Goal: Information Seeking & Learning: Learn about a topic

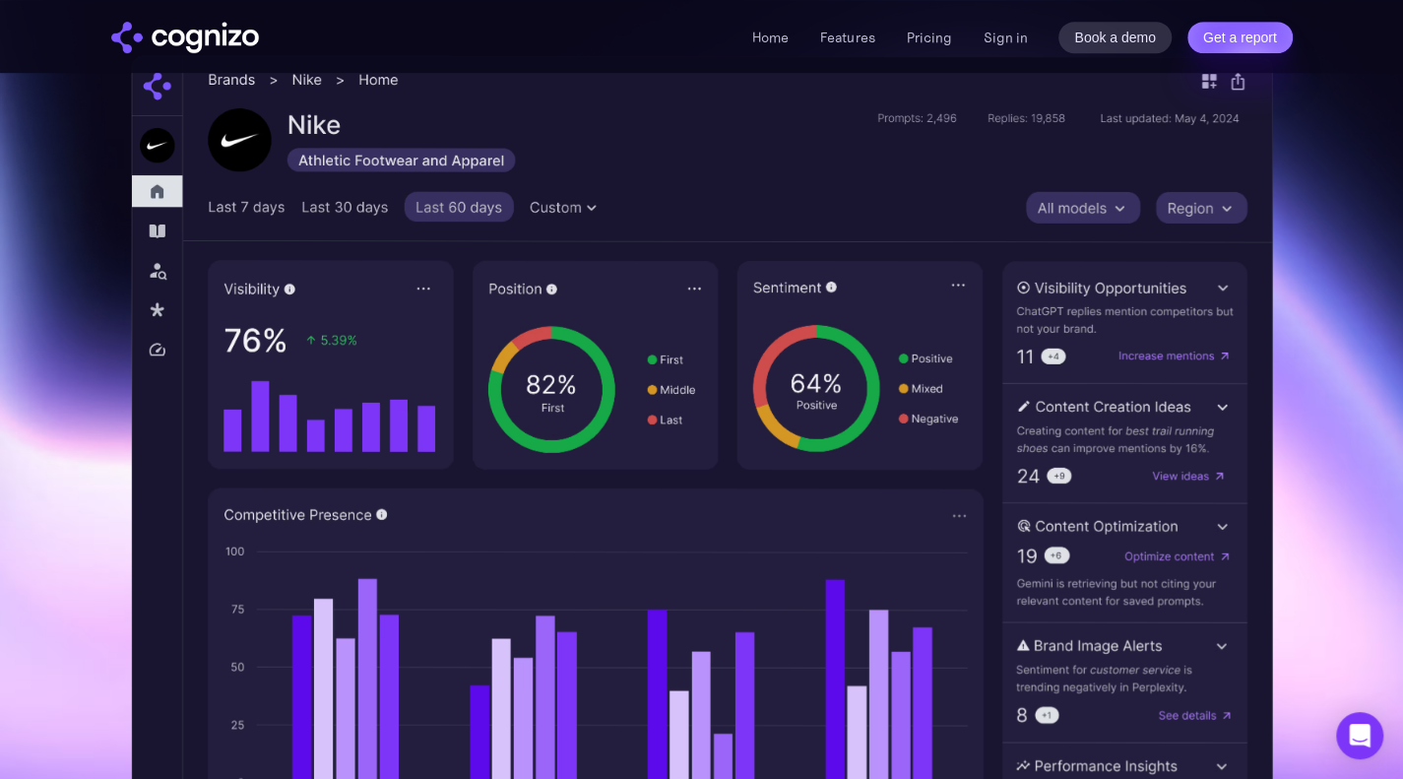
scroll to position [571, 0]
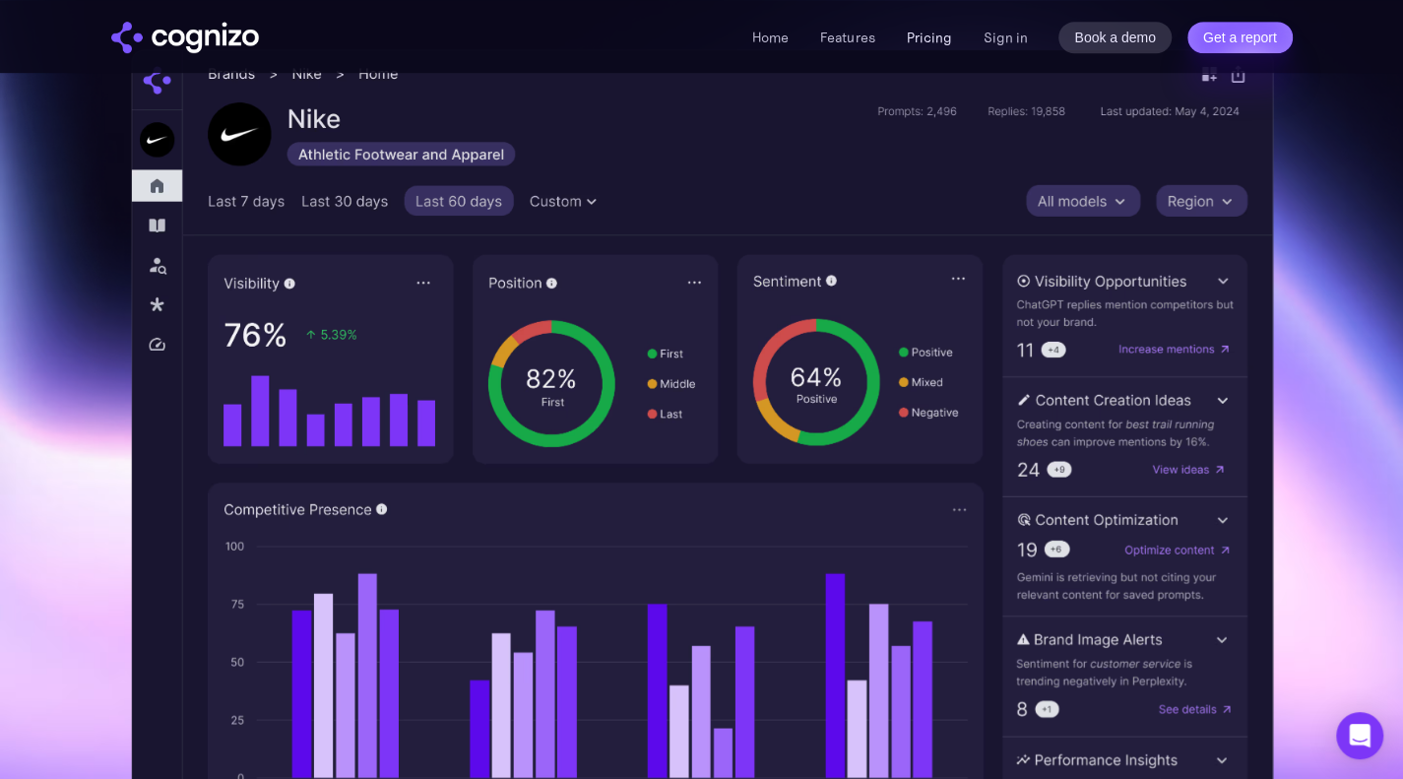
click at [928, 31] on link "Pricing" at bounding box center [928, 38] width 45 height 18
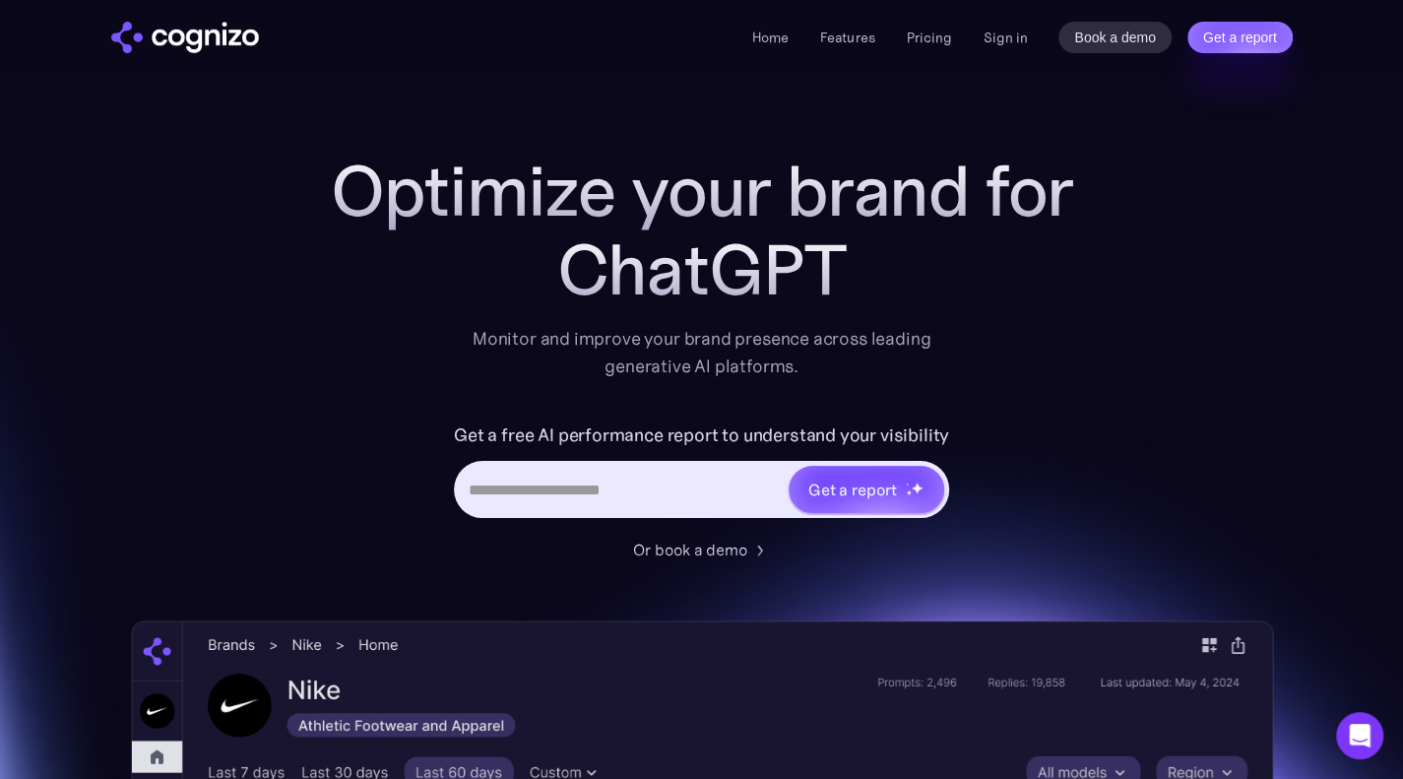
click at [214, 40] on img "home" at bounding box center [185, 37] width 148 height 31
click at [801, 222] on h1 "Optimize your brand for" at bounding box center [701, 191] width 787 height 79
click at [1070, 184] on h1 "Optimize your brand for" at bounding box center [701, 191] width 787 height 79
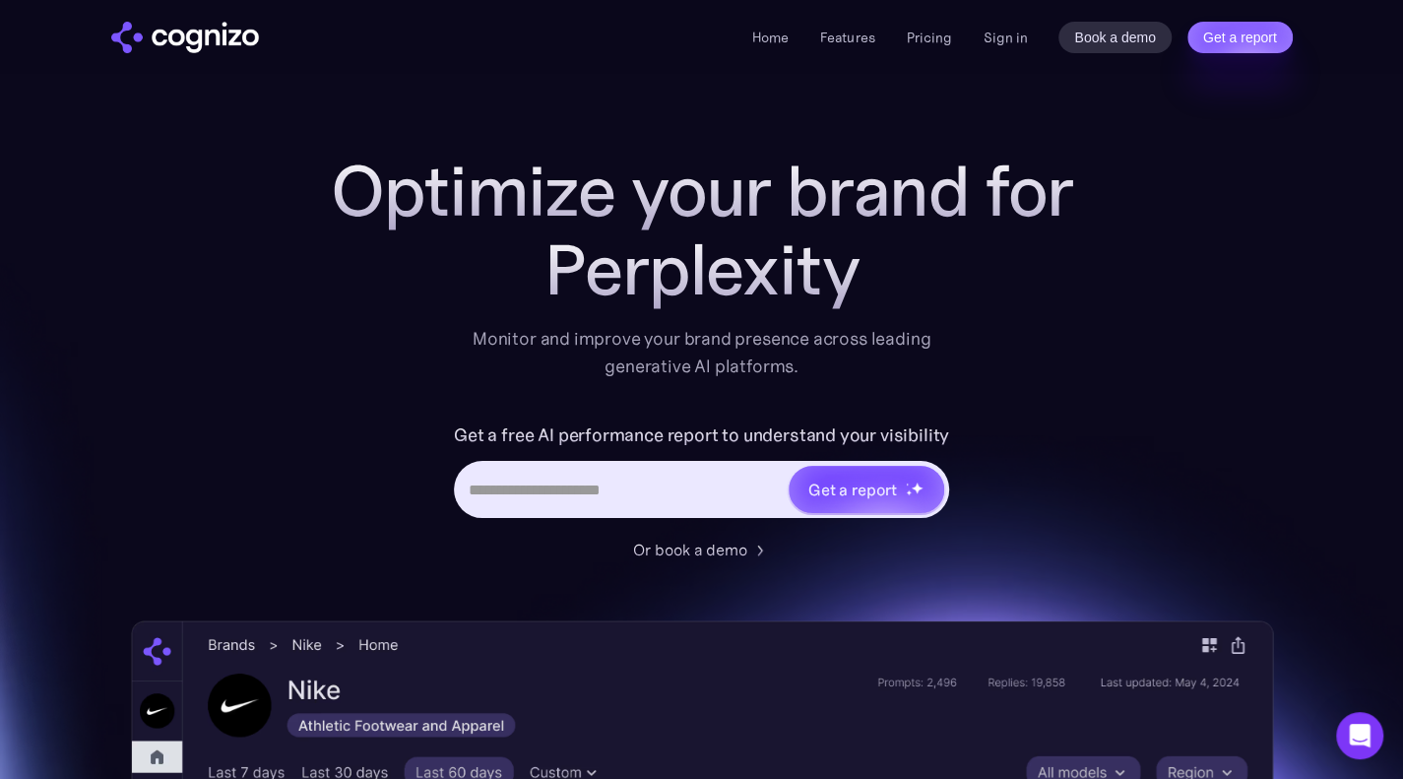
click at [901, 248] on div "Perplexity" at bounding box center [701, 269] width 787 height 79
click at [831, 269] on div "Perple" at bounding box center [701, 269] width 787 height 79
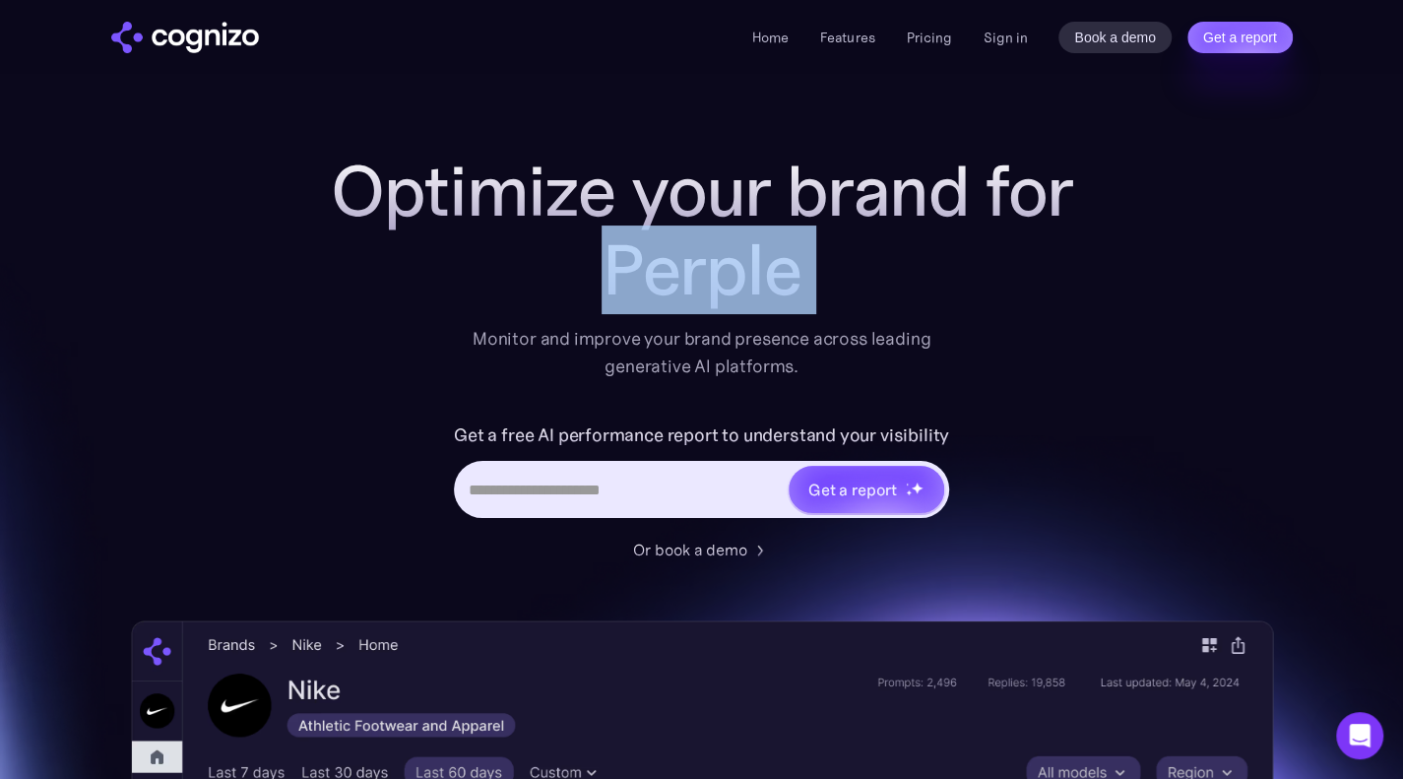
click at [831, 269] on div "Perple" at bounding box center [701, 269] width 787 height 79
click at [831, 269] on div "Per" at bounding box center [701, 269] width 787 height 79
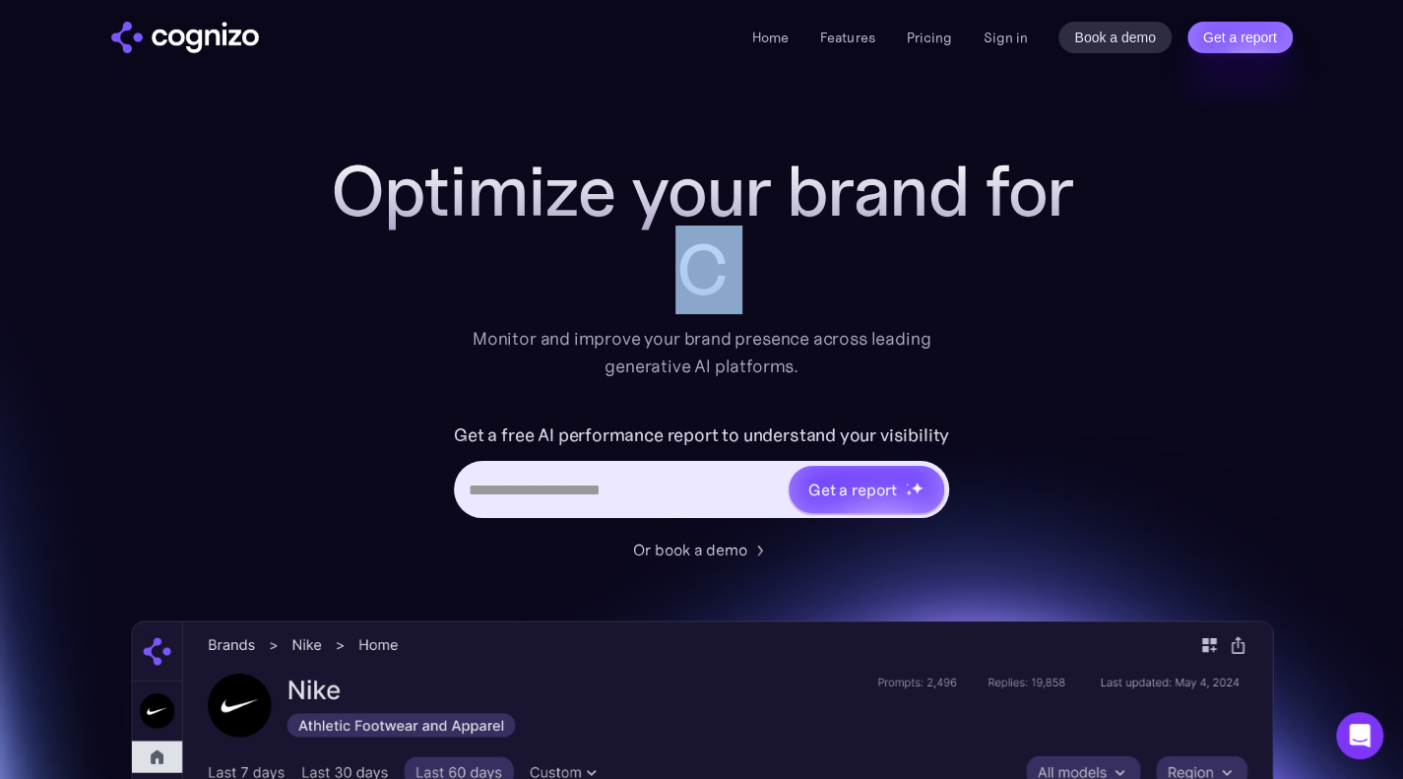
click at [831, 269] on div "C" at bounding box center [701, 269] width 787 height 79
click at [837, 172] on h1 "Optimize your brand for" at bounding box center [701, 191] width 787 height 79
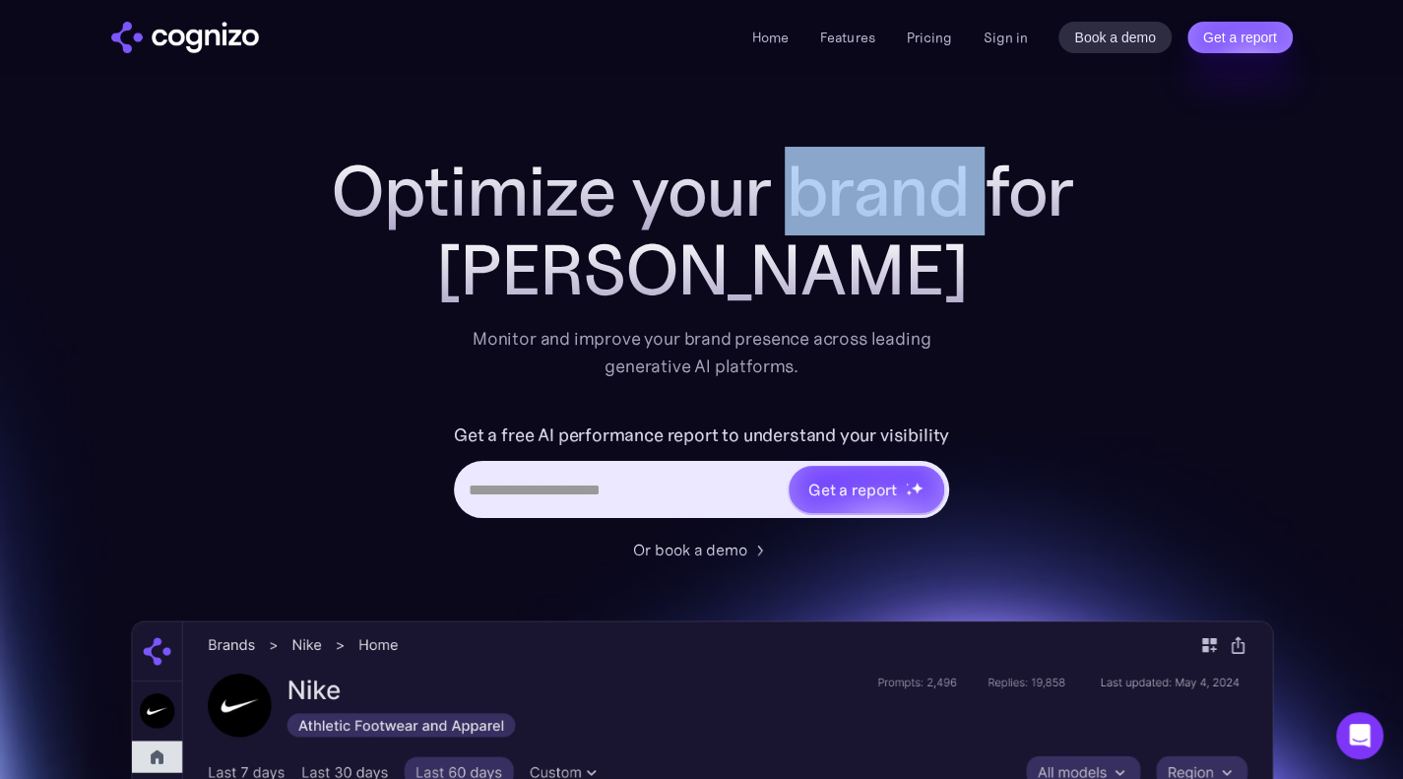
click at [837, 172] on h1 "Optimize your brand for" at bounding box center [701, 191] width 787 height 79
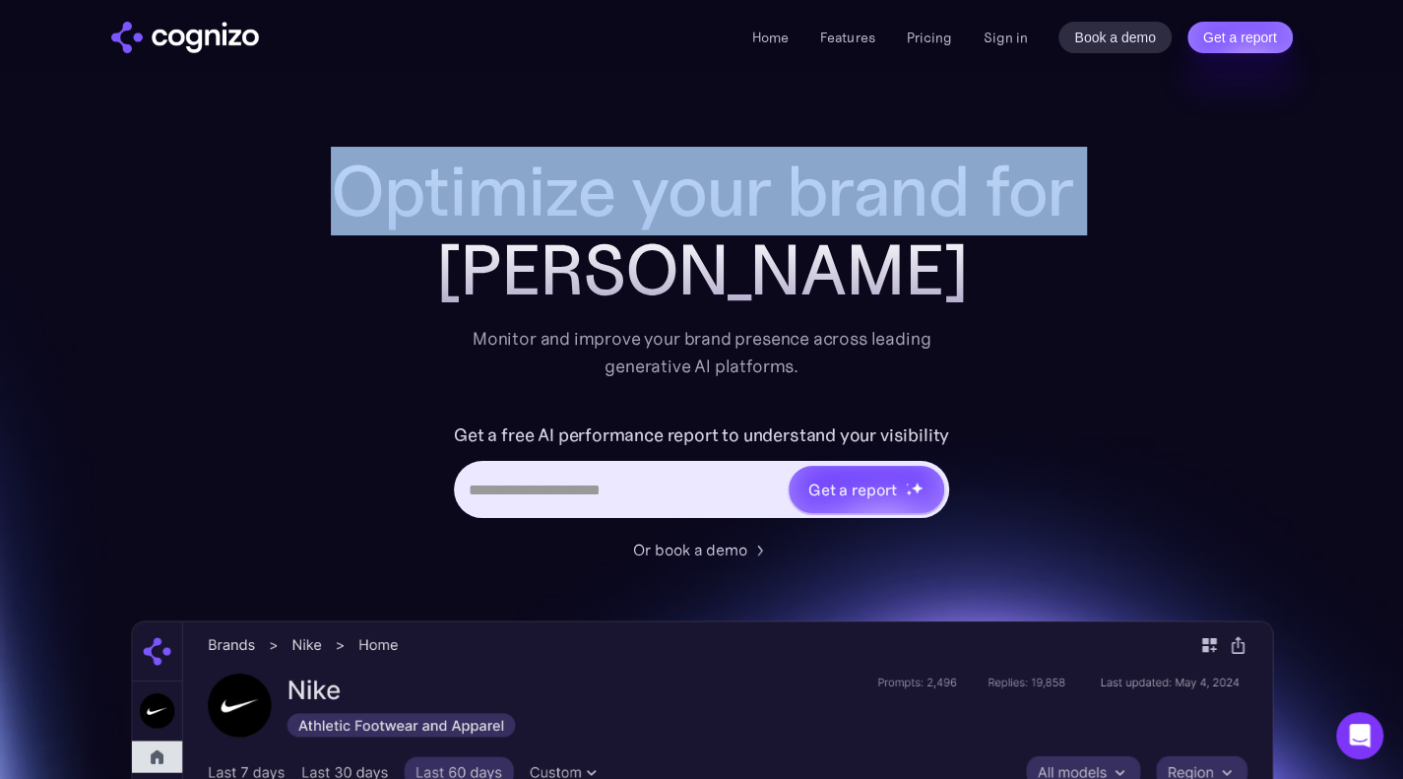
click at [386, 185] on h1 "Optimize your brand for" at bounding box center [701, 191] width 787 height 79
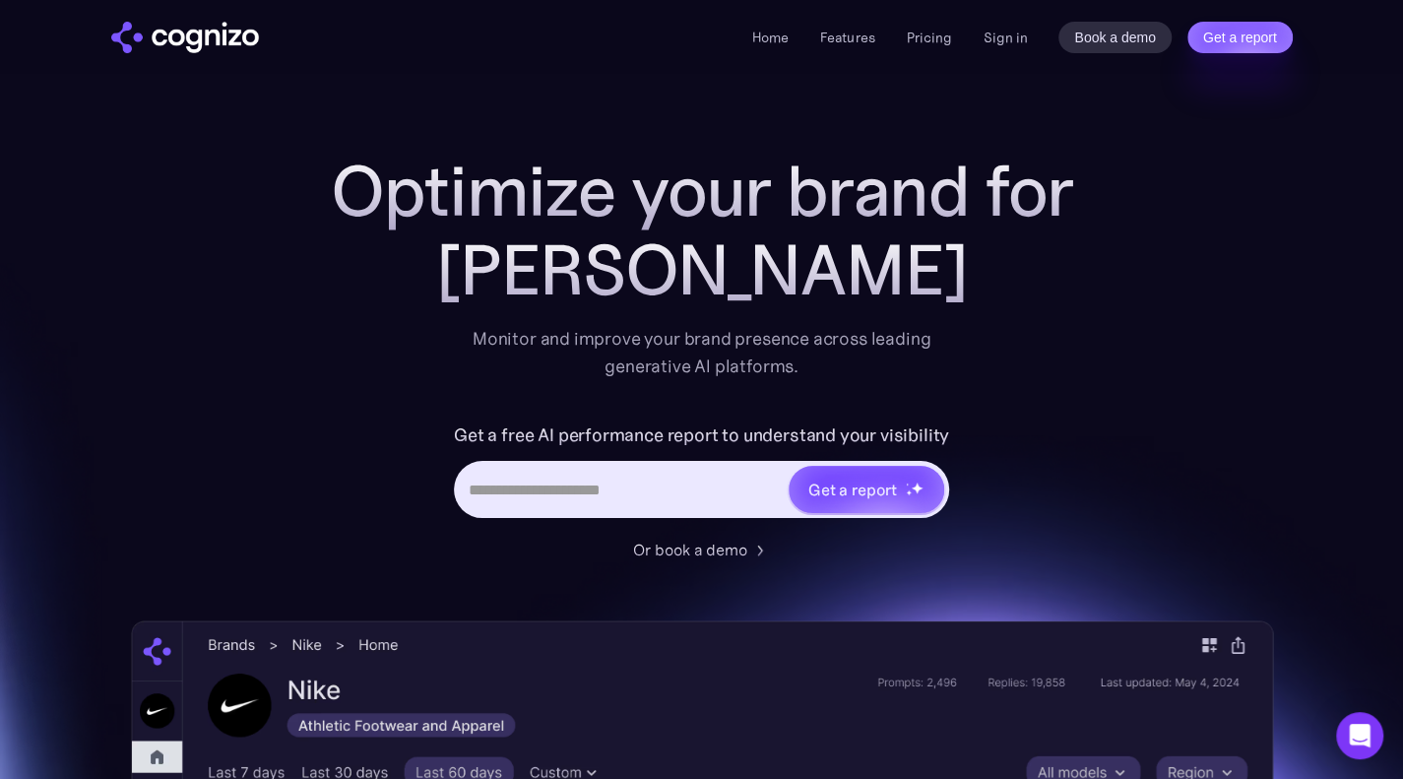
click at [314, 183] on h1 "Optimize your brand for" at bounding box center [701, 191] width 787 height 79
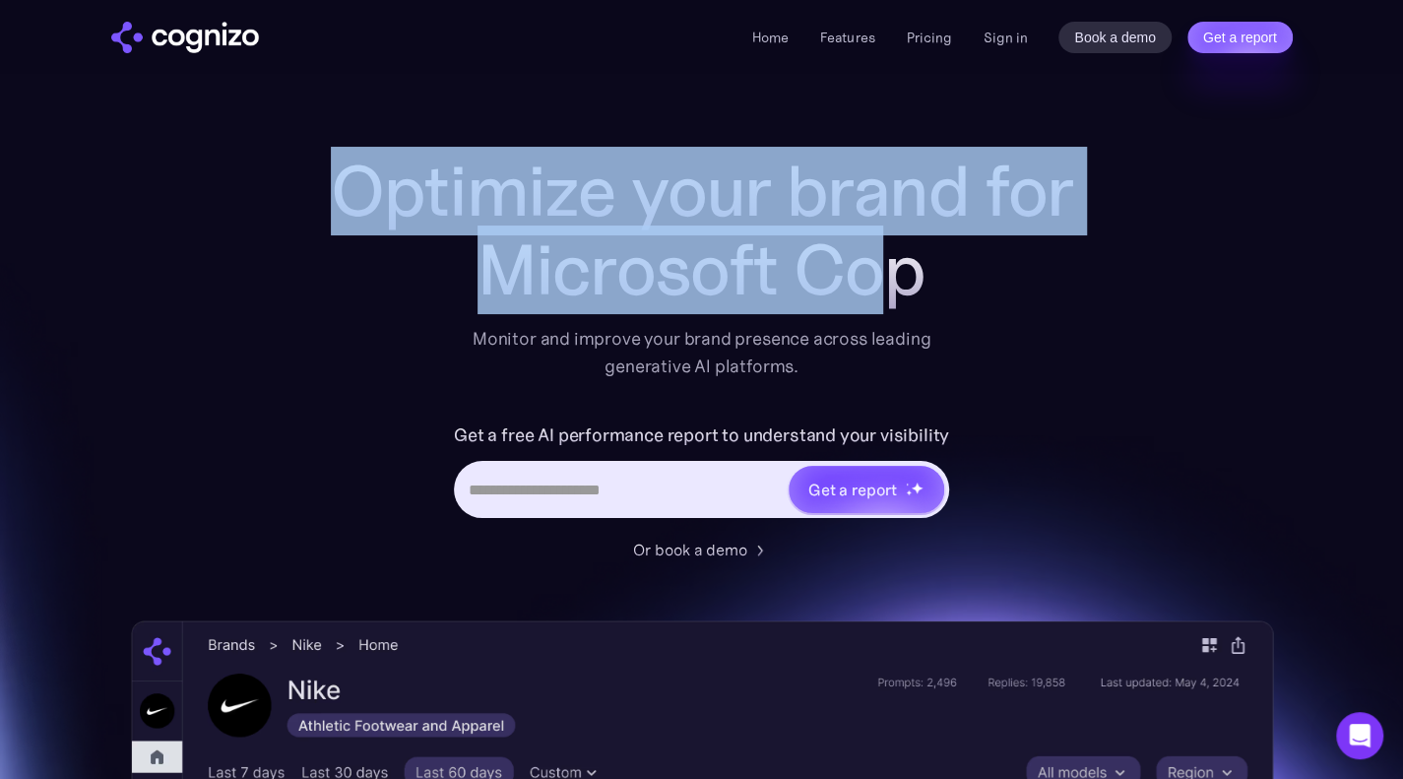
drag, startPoint x: 326, startPoint y: 170, endPoint x: 876, endPoint y: 253, distance: 556.4
click at [876, 253] on div "Optimize your brand for Microsoft Cop" at bounding box center [701, 230] width 787 height 157
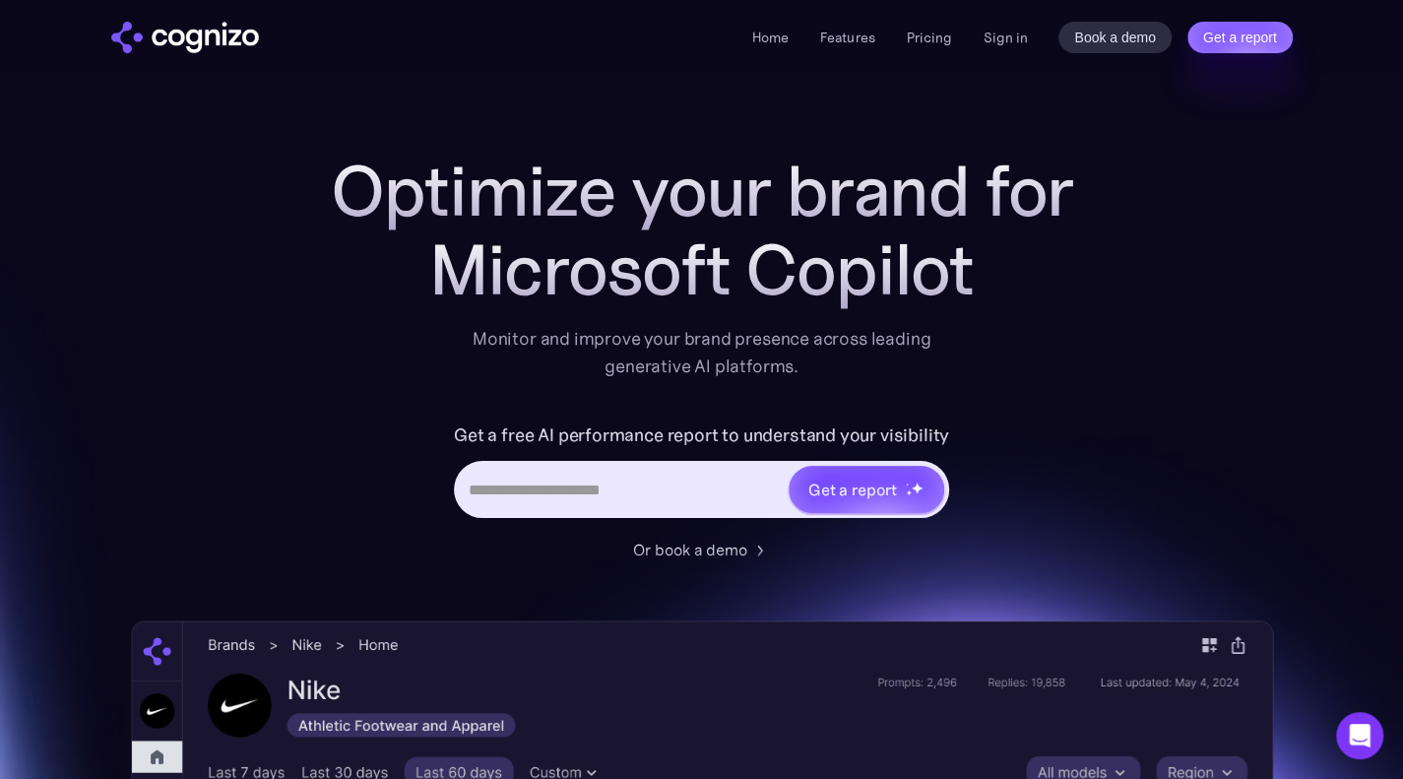
click at [1039, 263] on div "Microsoft Copilot" at bounding box center [701, 269] width 787 height 79
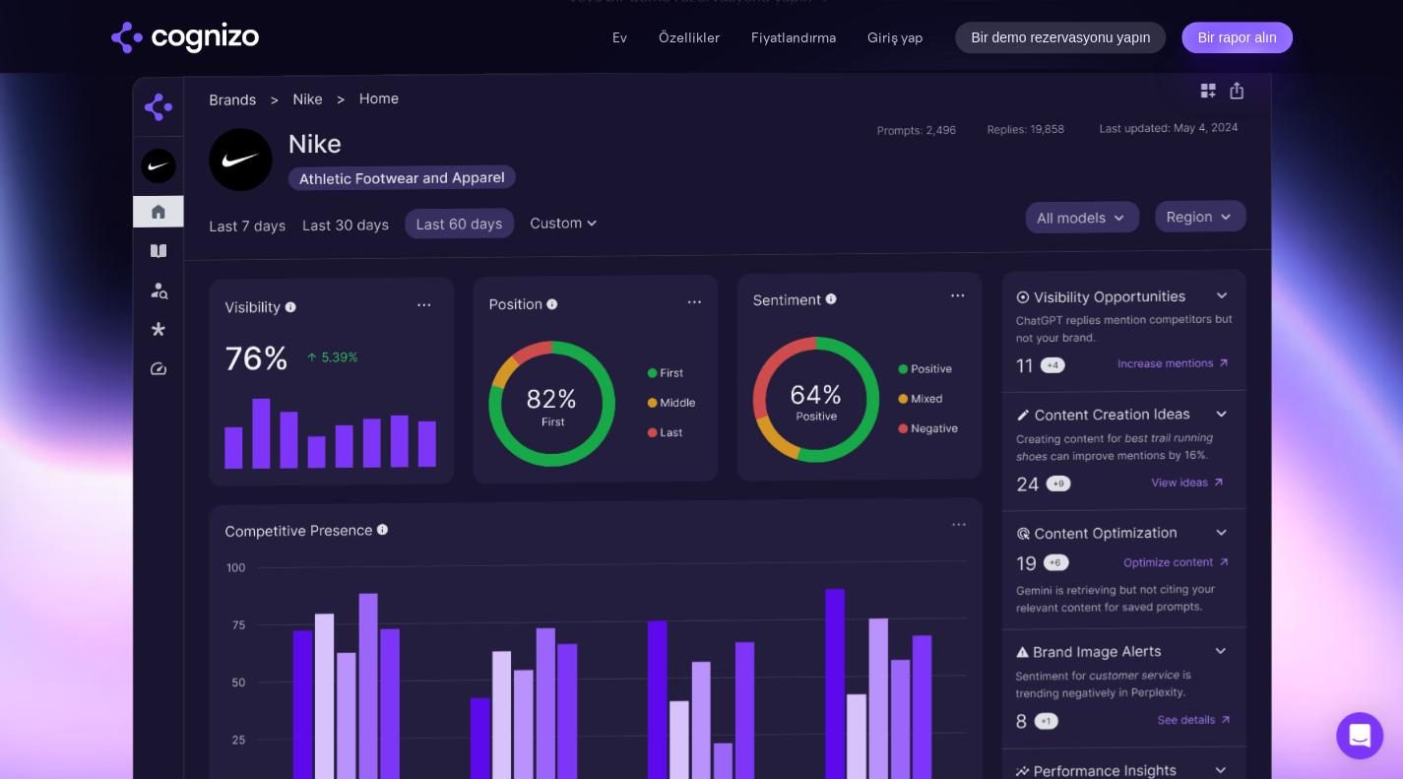
scroll to position [578, 0]
